Goal: Information Seeking & Learning: Learn about a topic

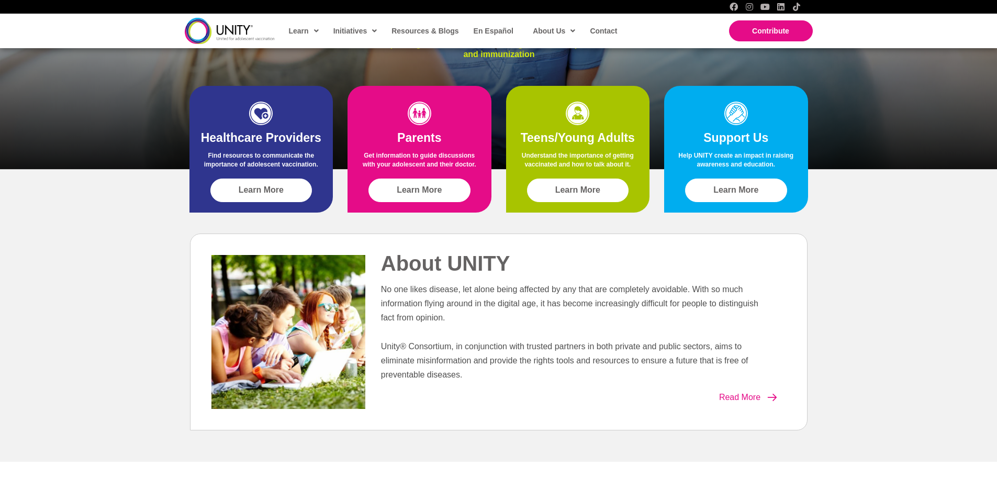
scroll to position [262, 0]
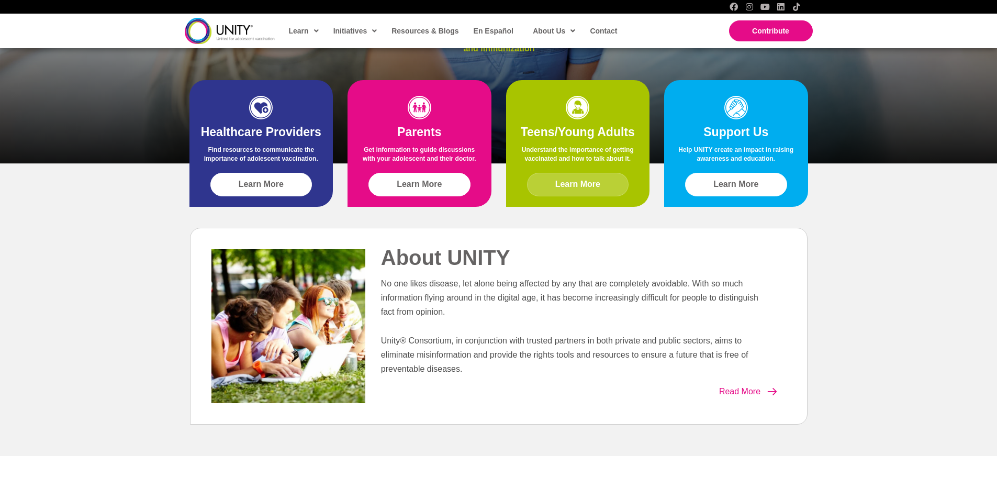
click at [587, 180] on span "Learn More" at bounding box center [577, 183] width 45 height 9
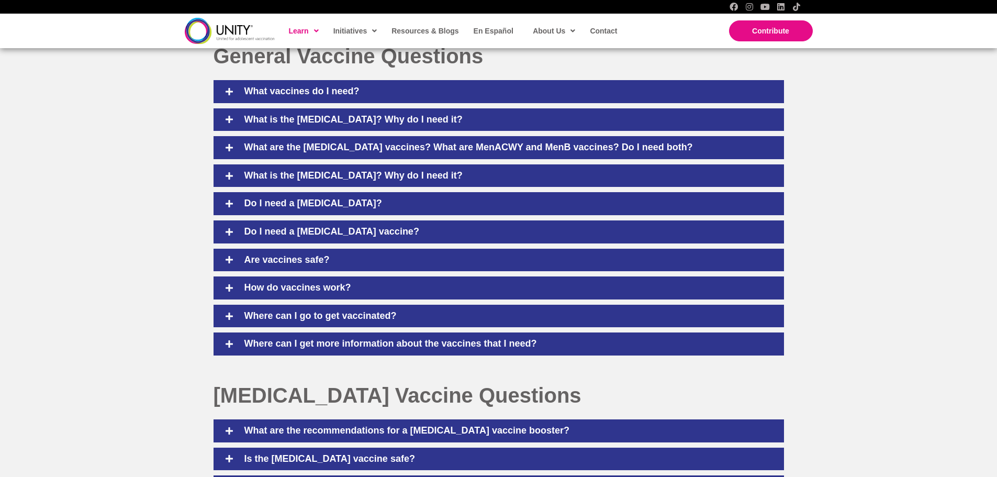
scroll to position [680, 0]
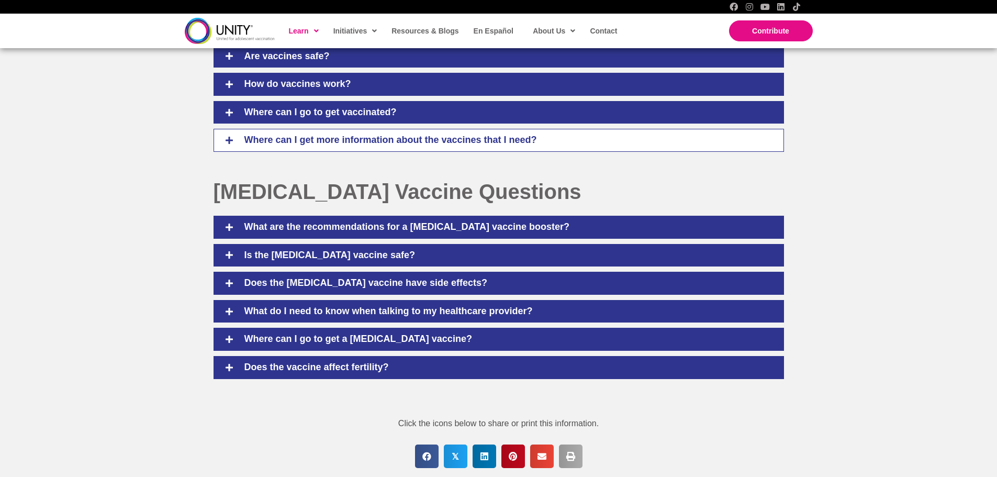
click at [229, 135] on div at bounding box center [228, 140] width 9 height 12
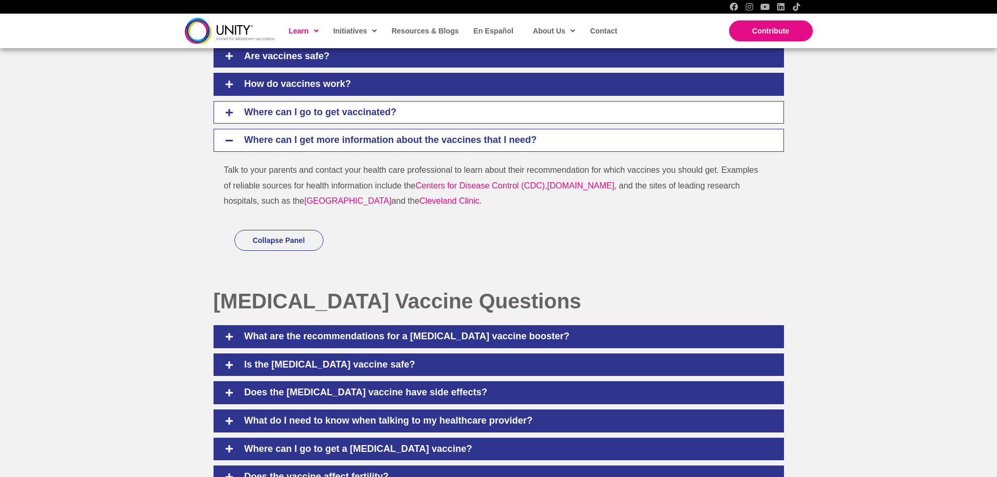
click at [223, 120] on div "Where can I go to get vaccinated?" at bounding box center [498, 112] width 570 height 23
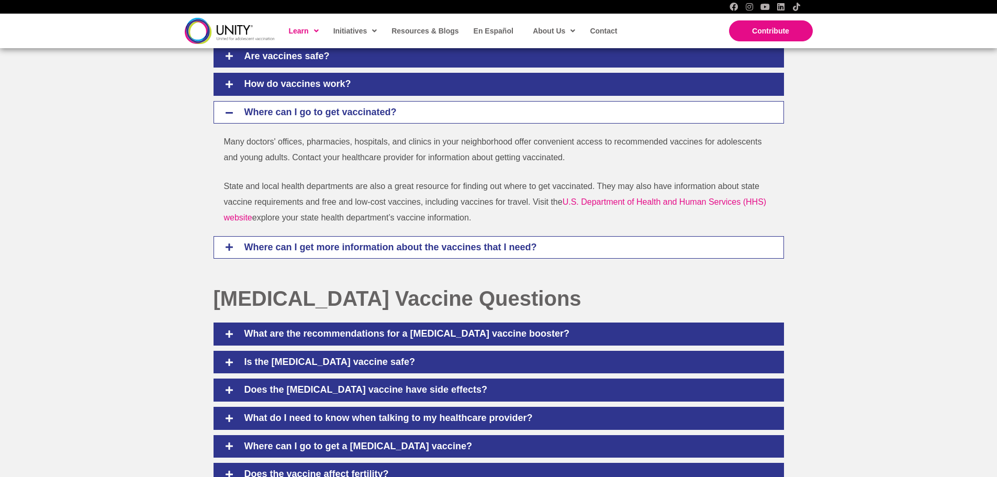
click at [226, 243] on icon at bounding box center [228, 246] width 9 height 9
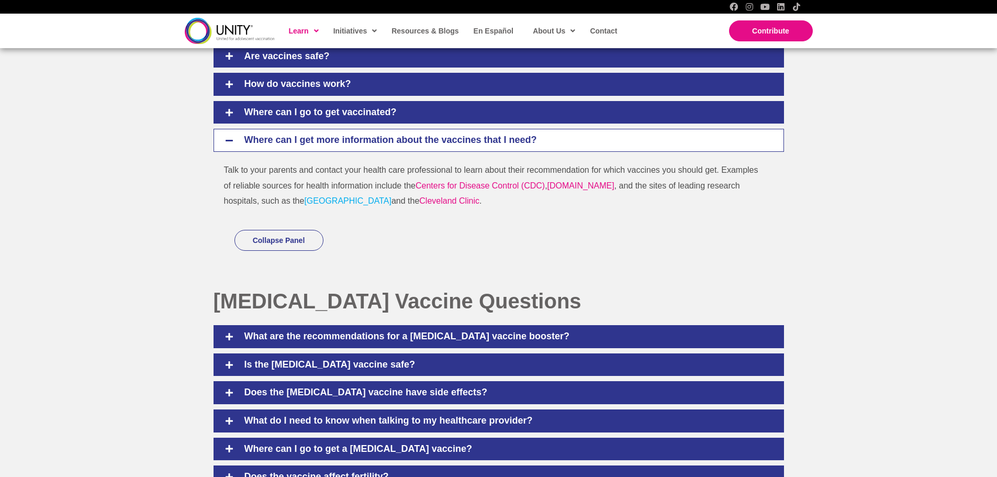
click at [391, 197] on link "Children’s Hospital of Philadelphia Vaccine Education Center" at bounding box center [347, 200] width 87 height 9
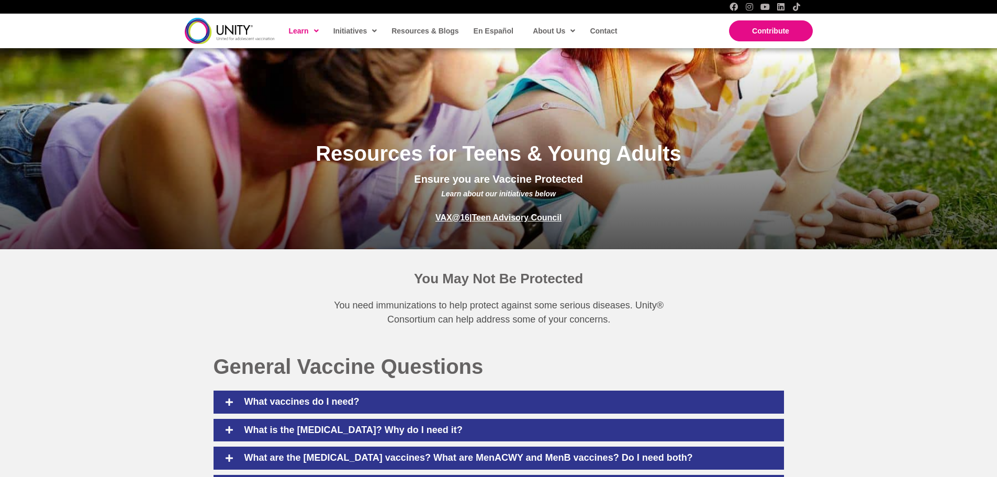
scroll to position [105, 0]
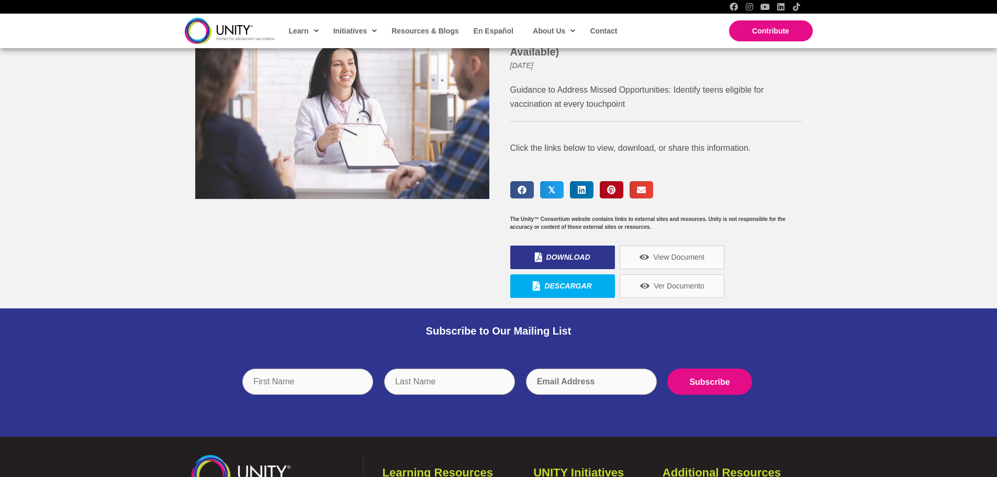
scroll to position [262, 0]
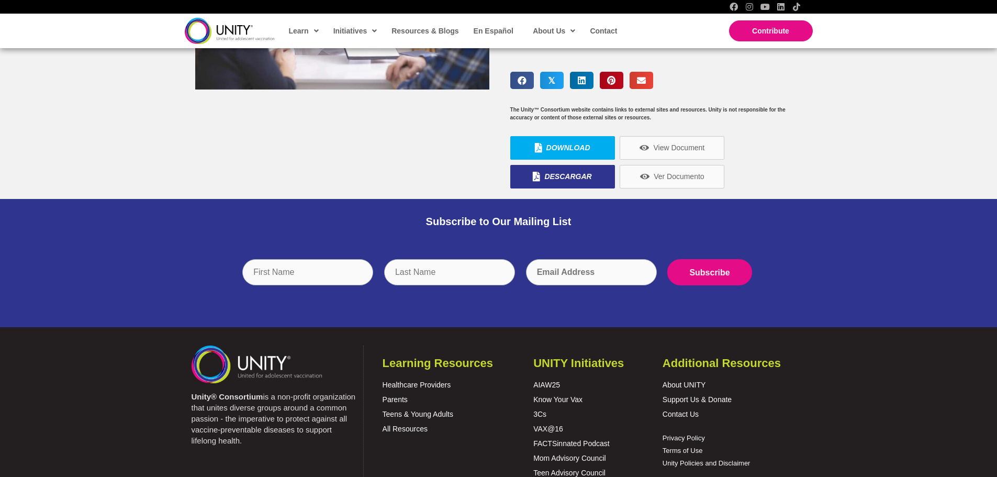
click at [593, 154] on link "Download" at bounding box center [562, 148] width 105 height 24
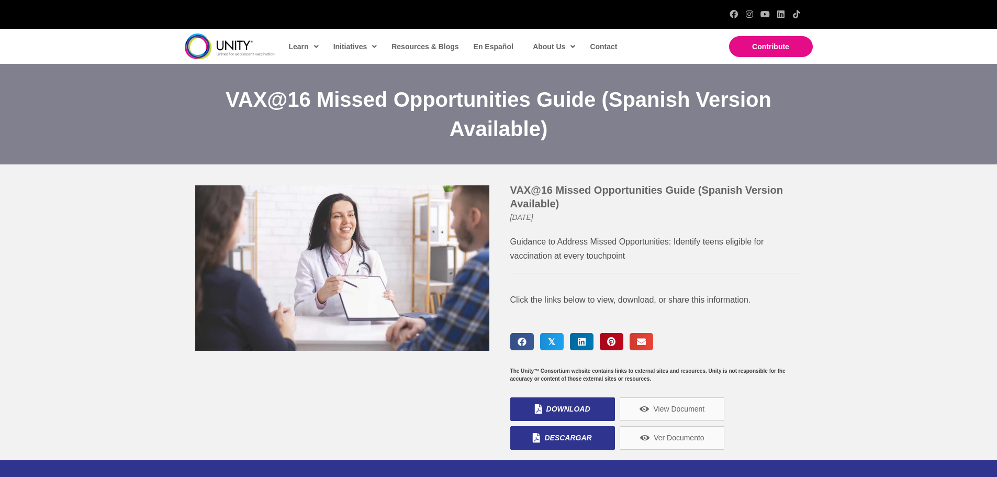
scroll to position [0, 0]
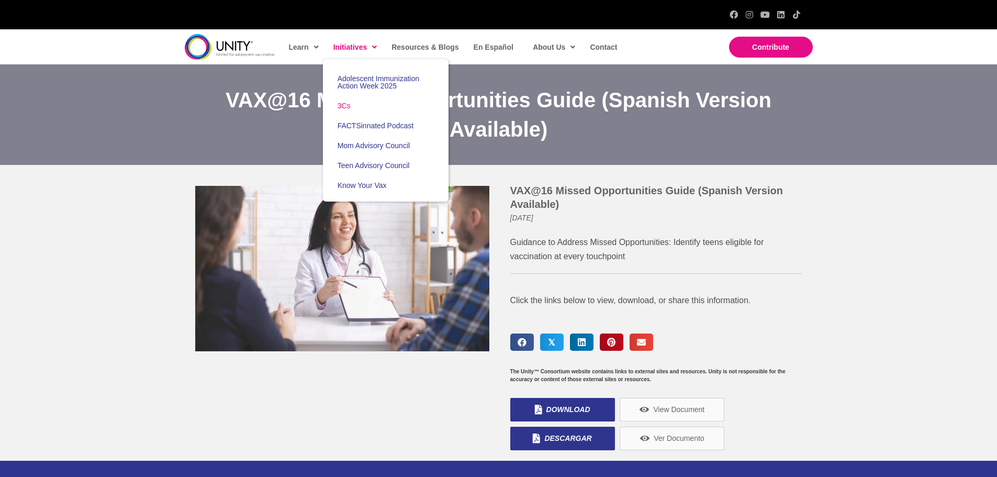
click at [344, 107] on span "3Cs" at bounding box center [343, 105] width 13 height 8
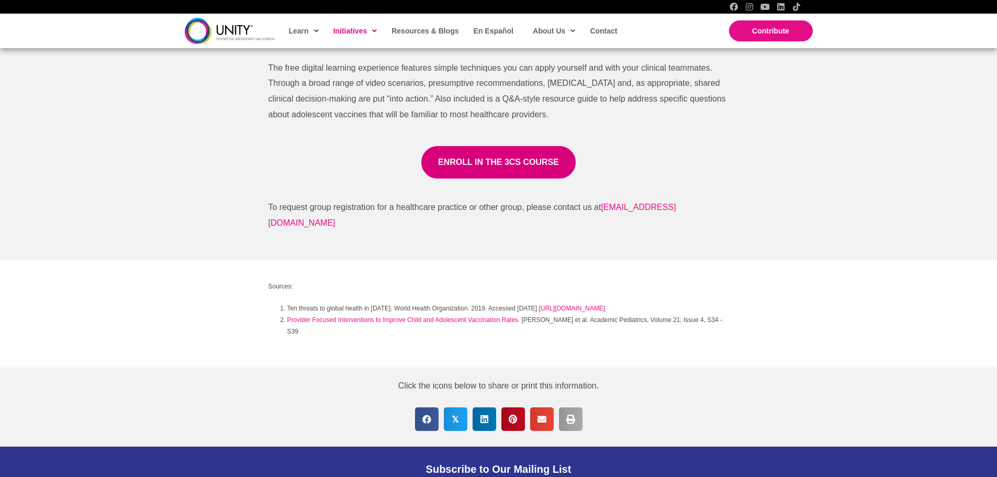
scroll to position [785, 0]
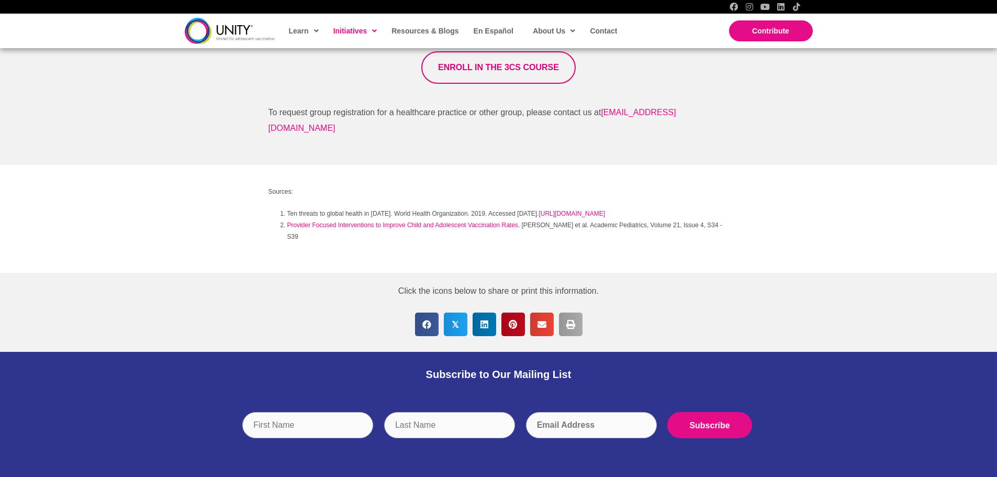
click at [490, 68] on span "ENROLL IN THE 3CS COURSE" at bounding box center [498, 67] width 121 height 9
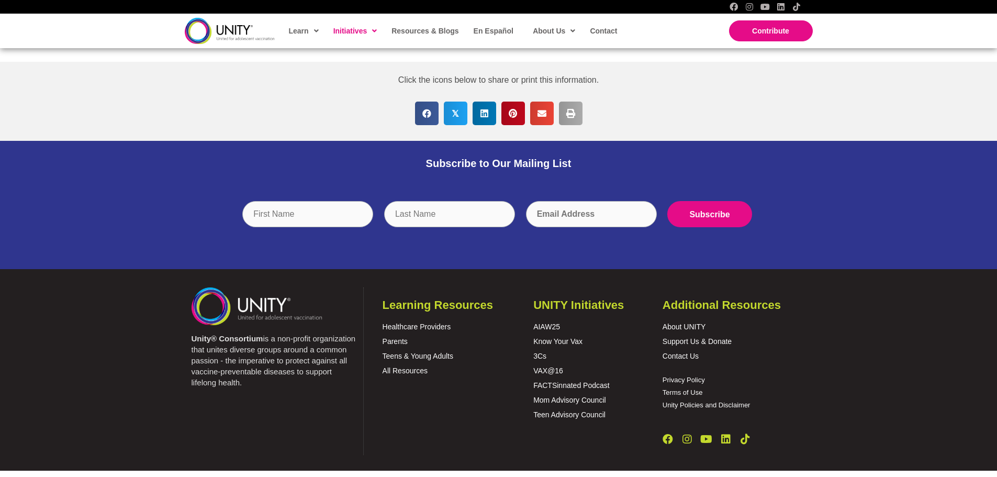
scroll to position [1003, 0]
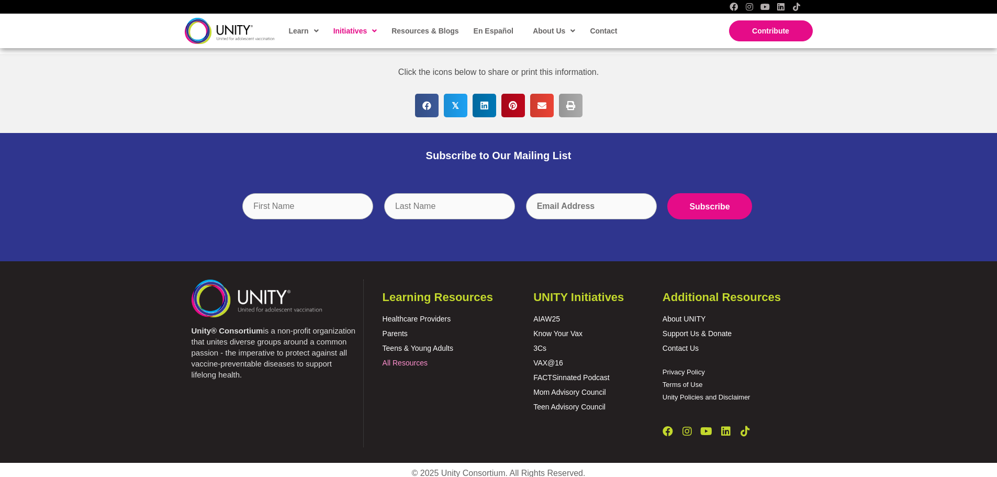
click at [418, 358] on link "All Resources" at bounding box center [404, 362] width 45 height 8
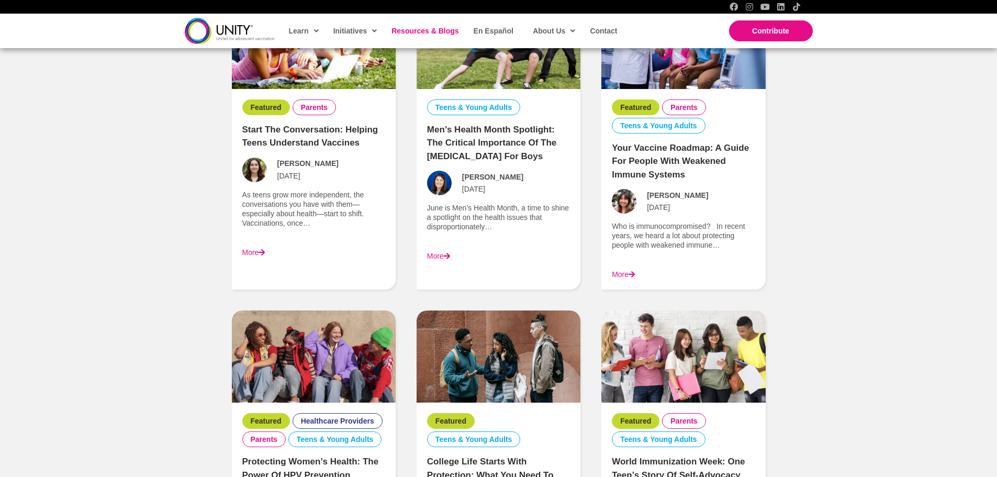
scroll to position [1203, 0]
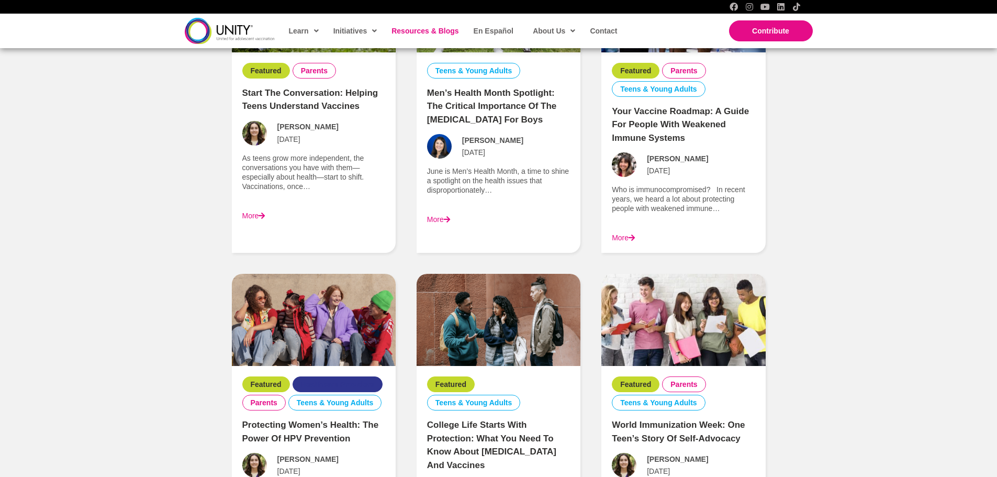
click at [330, 378] on li "Healthcare Providers" at bounding box center [337, 384] width 90 height 16
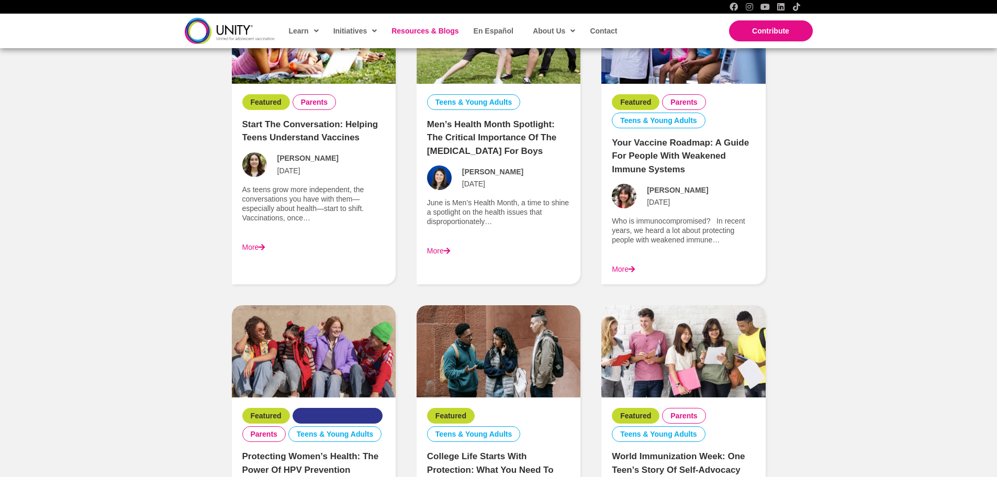
scroll to position [942, 0]
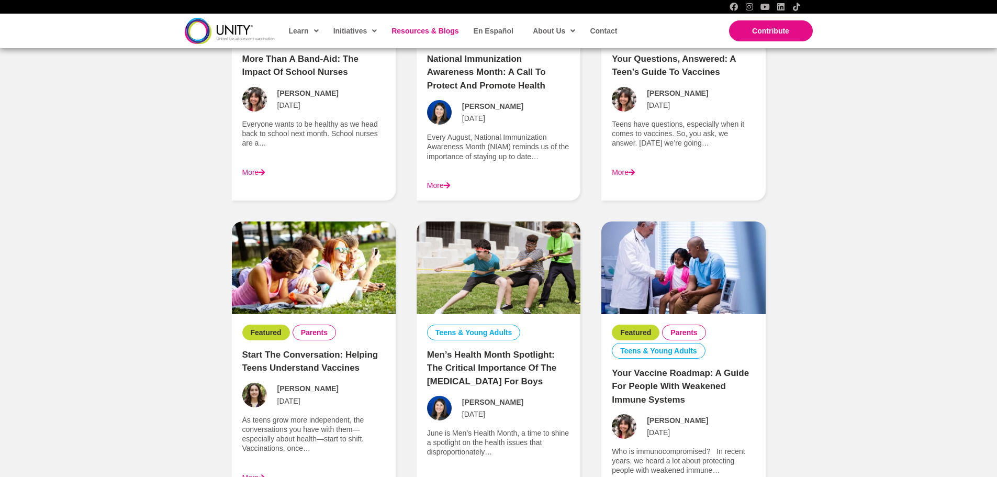
drag, startPoint x: 320, startPoint y: 396, endPoint x: 152, endPoint y: 368, distance: 170.3
click at [151, 370] on div "UNITY Resources Search for infographics, publications, webinars, and more to ad…" at bounding box center [498, 59] width 997 height 1768
click at [471, 333] on link "Teens & Young Adults" at bounding box center [473, 331] width 77 height 9
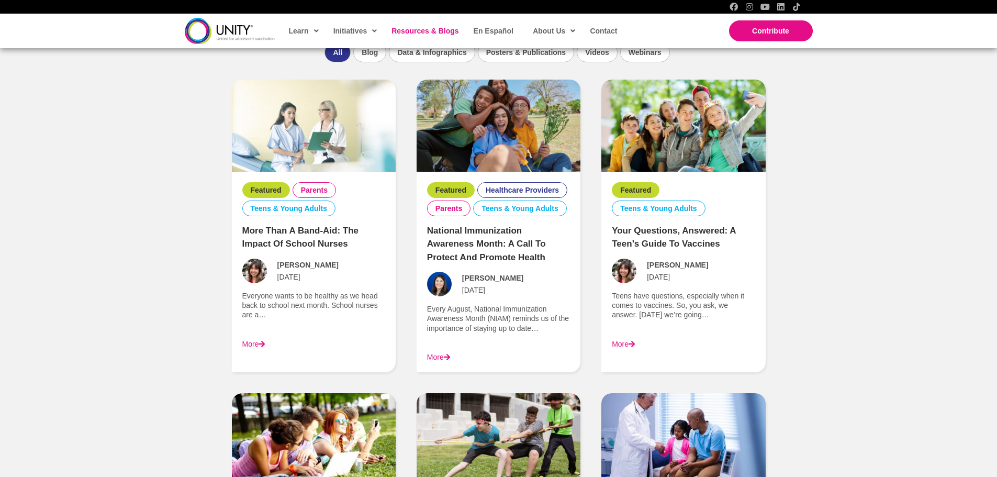
scroll to position [732, 0]
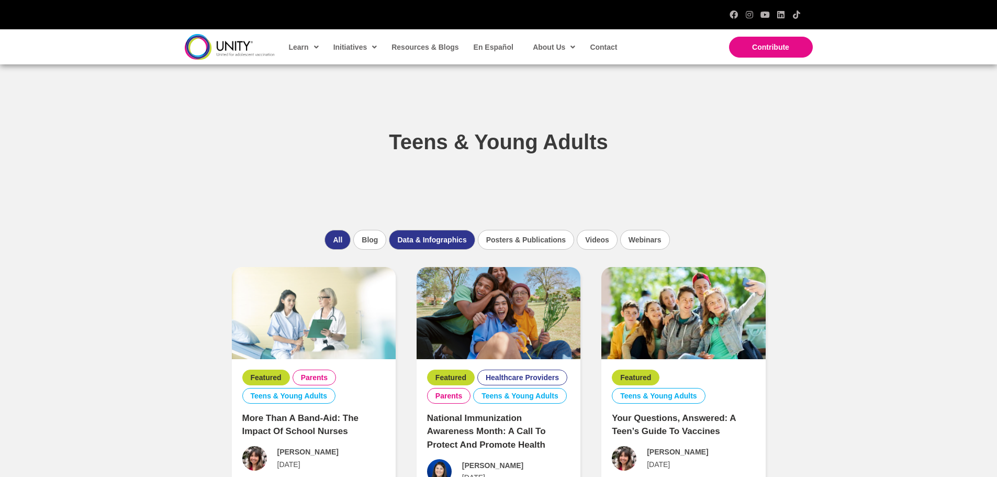
click at [406, 249] on li "Data & Infographics" at bounding box center [432, 240] width 86 height 20
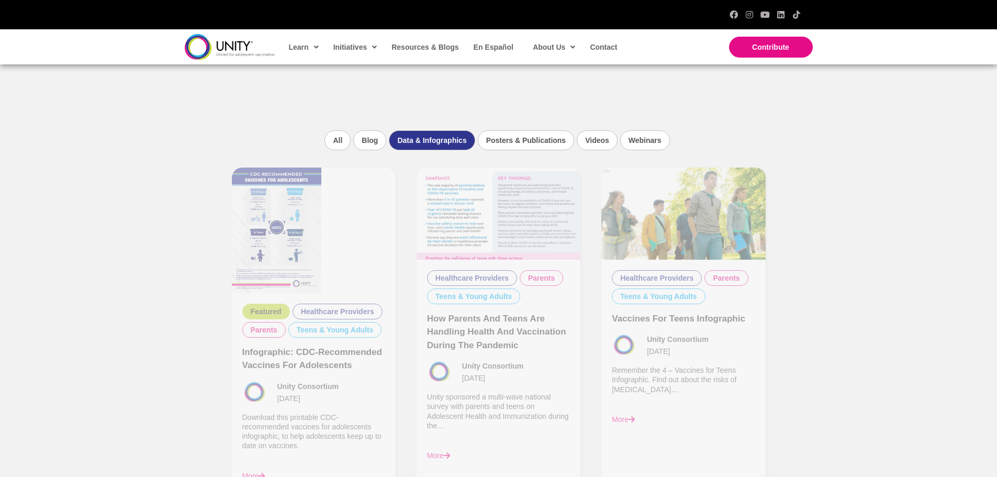
scroll to position [115, 0]
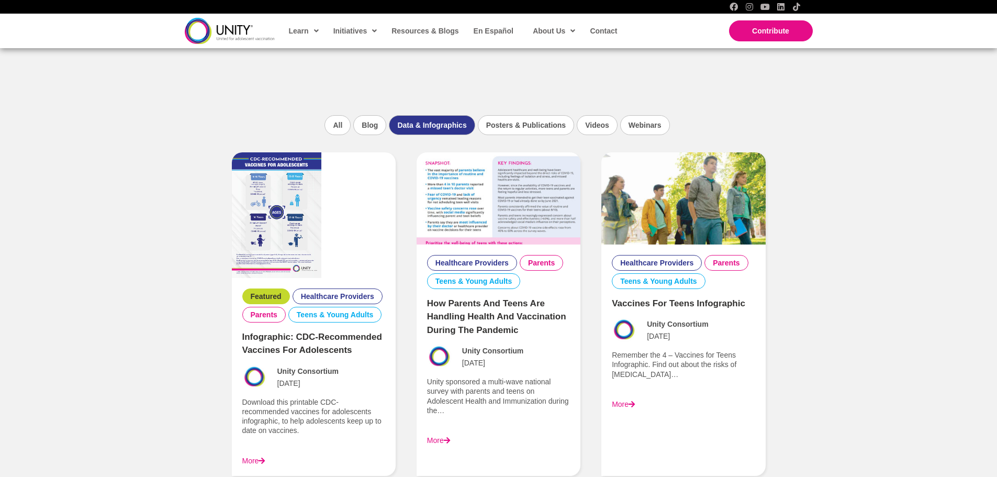
click at [256, 198] on img at bounding box center [276, 215] width 89 height 126
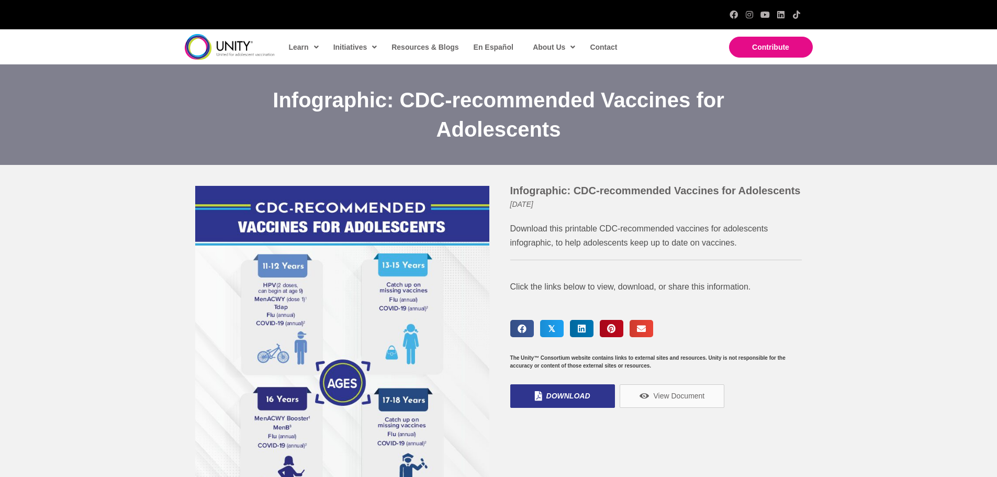
click at [850, 259] on div "Infographic: CDC-recommended Vaccines for Adolescents [DATE] Download this prin…" at bounding box center [498, 392] width 997 height 455
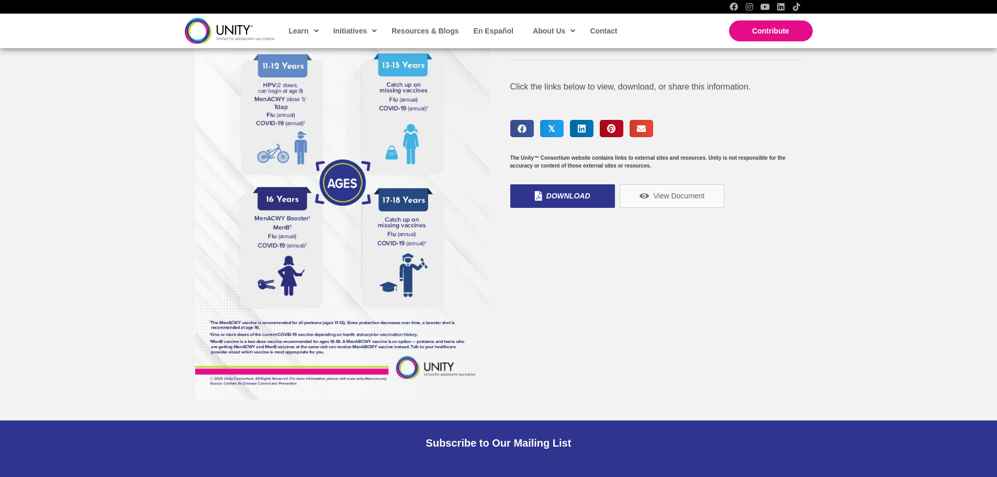
scroll to position [52, 0]
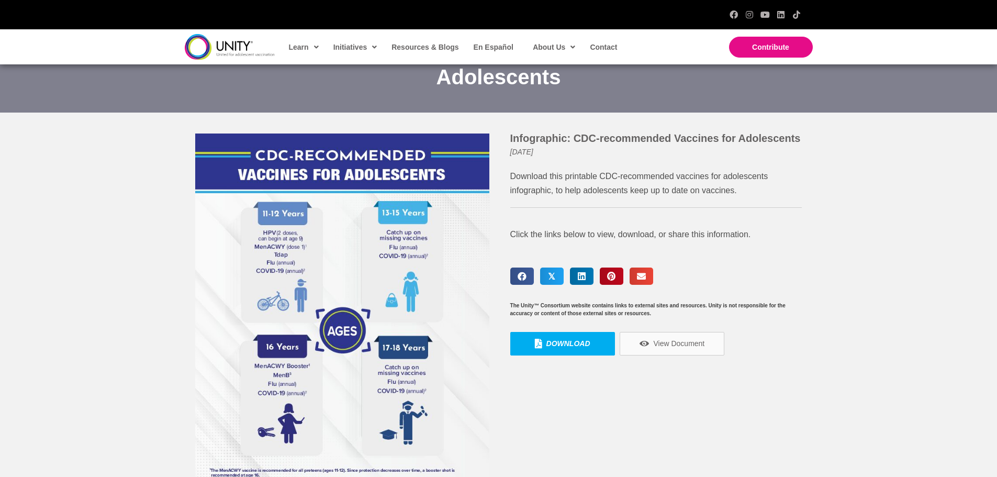
click at [560, 335] on link "Download" at bounding box center [562, 344] width 105 height 24
click at [409, 306] on img at bounding box center [342, 339] width 294 height 413
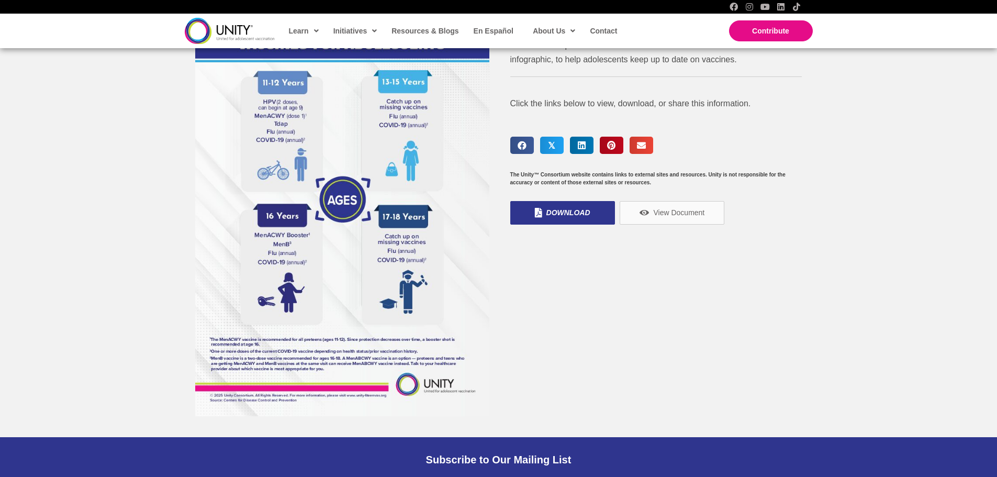
scroll to position [314, 0]
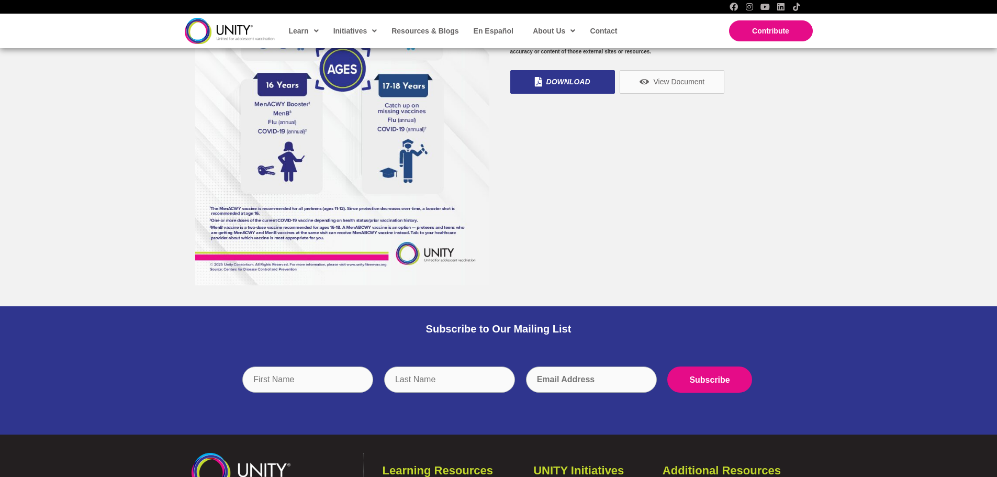
click at [374, 269] on img at bounding box center [342, 78] width 294 height 413
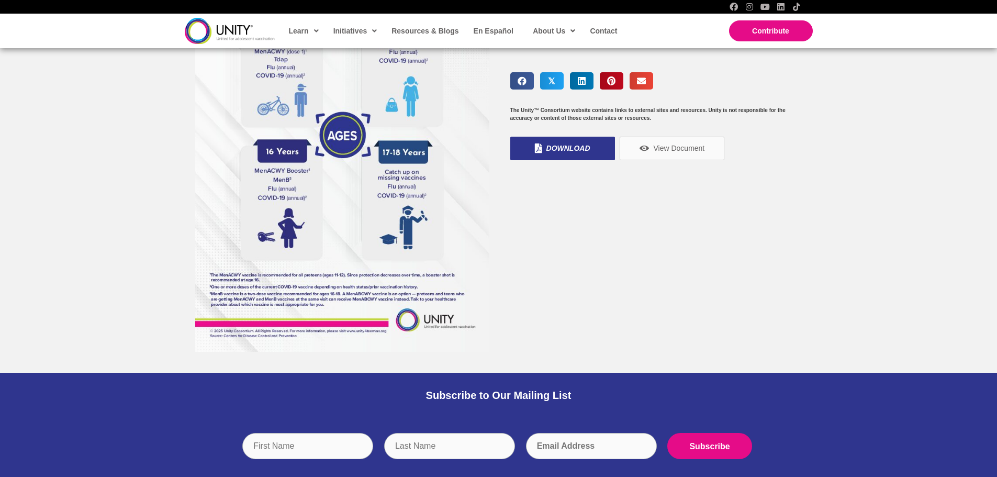
scroll to position [230, 0]
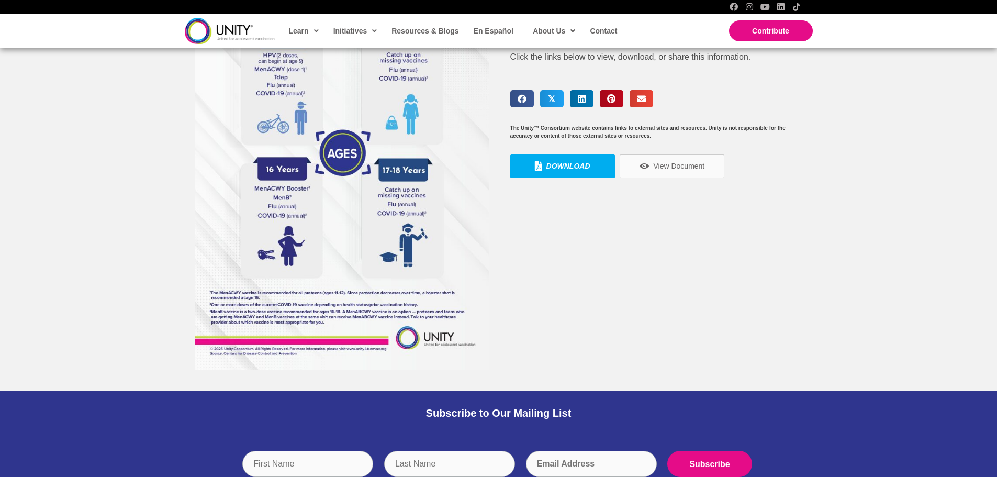
click at [536, 169] on icon "Download" at bounding box center [538, 165] width 7 height 9
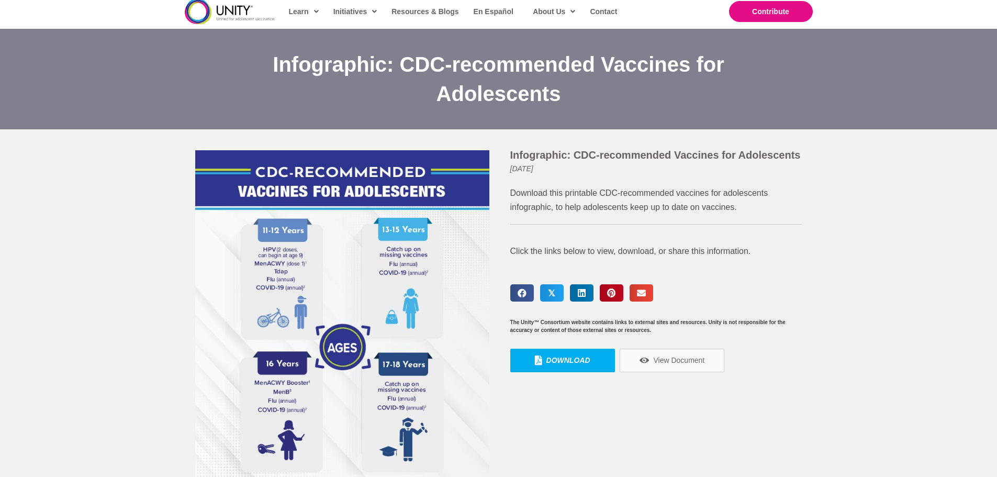
scroll to position [0, 0]
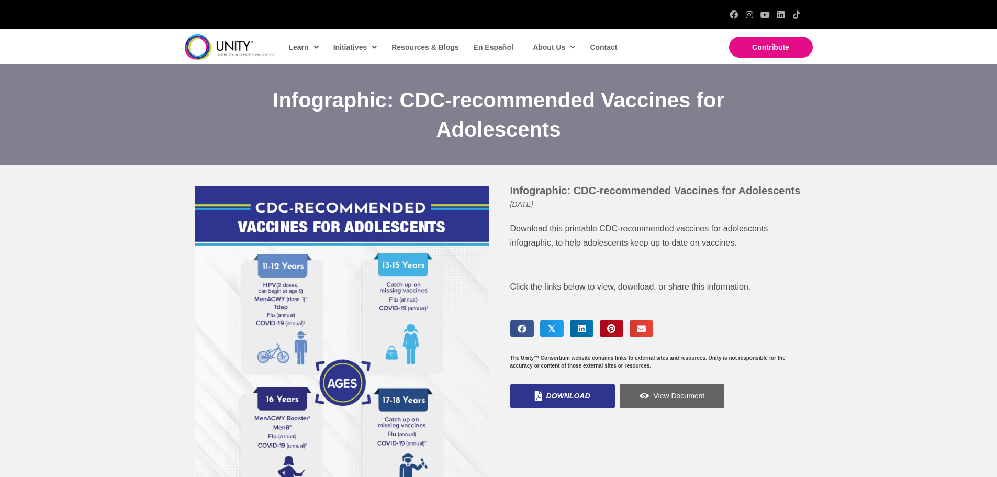
click at [687, 392] on span "View Document" at bounding box center [678, 395] width 51 height 9
